Goal: Check status: Check status

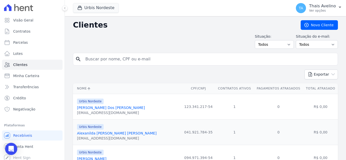
click at [113, 59] on input "search" at bounding box center [208, 59] width 253 height 10
type input "LAURIELLY"
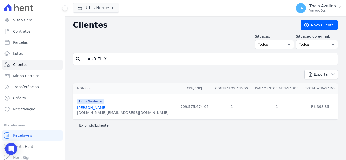
click at [103, 108] on link "[PERSON_NAME]" at bounding box center [91, 108] width 29 height 4
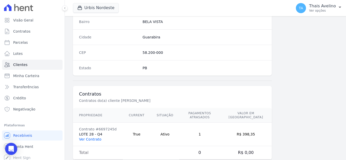
scroll to position [313, 0]
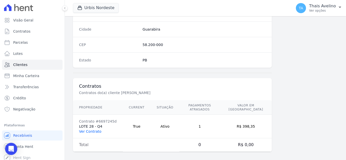
click at [96, 130] on link "Ver Contrato" at bounding box center [90, 132] width 22 height 4
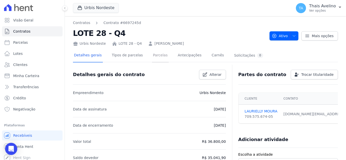
click at [152, 55] on link "Parcelas" at bounding box center [160, 55] width 17 height 13
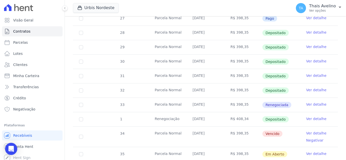
scroll to position [177, 0]
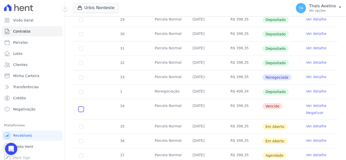
click at [80, 107] on input "checkbox" at bounding box center [81, 109] width 4 height 4
checkbox input "true"
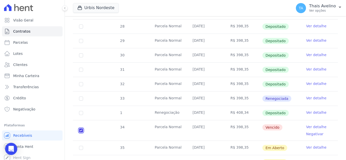
scroll to position [161, 0]
click at [310, 127] on link "Ver detalhe" at bounding box center [316, 127] width 20 height 5
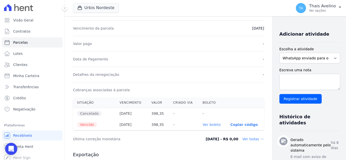
scroll to position [152, 0]
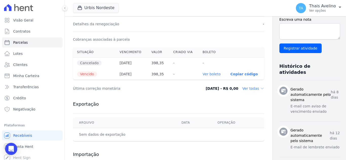
click at [202, 73] on link "Ver boleto" at bounding box center [211, 74] width 18 height 4
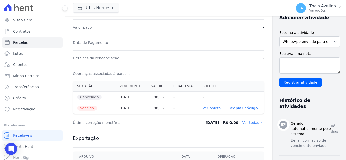
scroll to position [127, 0]
